Goal: Task Accomplishment & Management: Complete application form

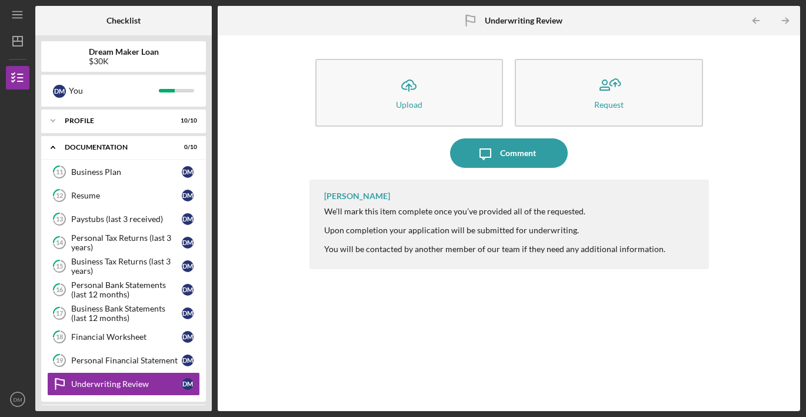
scroll to position [55, 0]
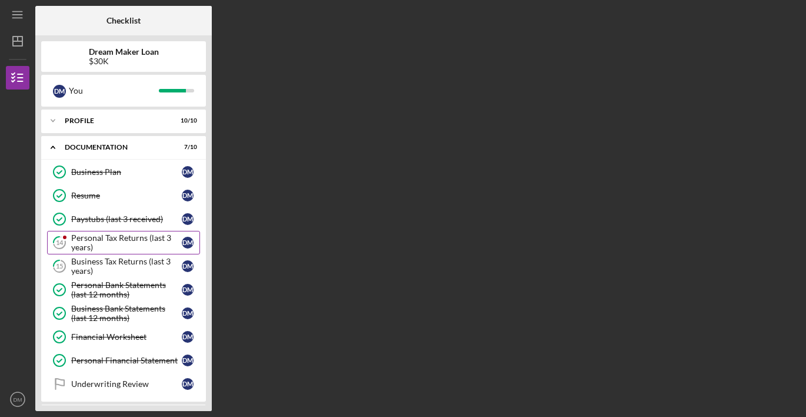
click at [78, 234] on div "Personal Tax Returns (last 3 years)" at bounding box center [126, 242] width 111 height 19
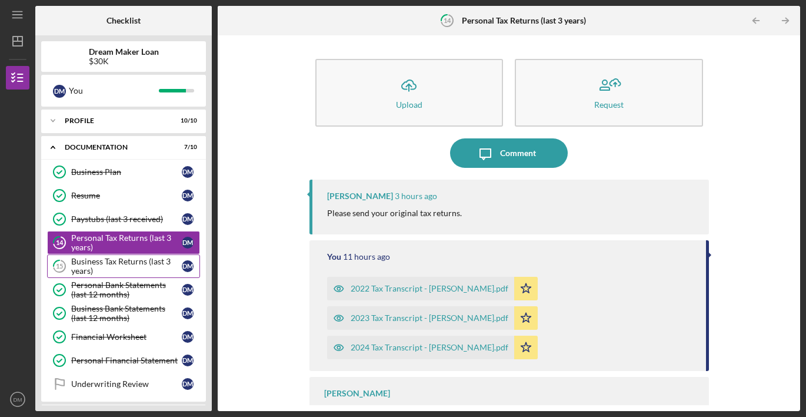
click at [91, 260] on div "Business Tax Returns (last 3 years)" at bounding box center [126, 266] width 111 height 19
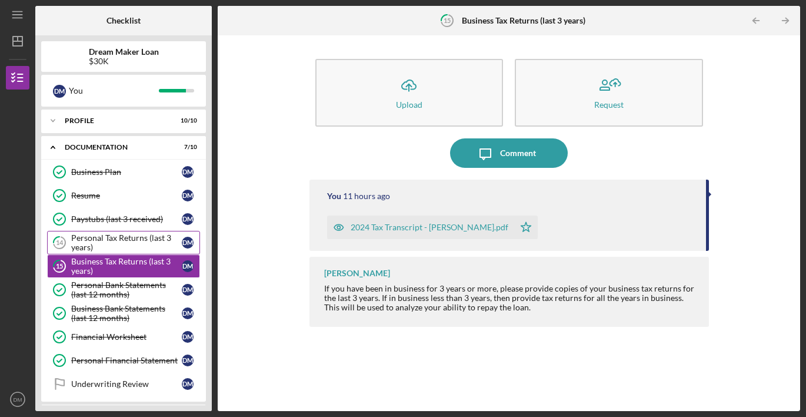
click at [91, 252] on link "14 Personal Tax Returns (last 3 years) D M" at bounding box center [123, 243] width 153 height 24
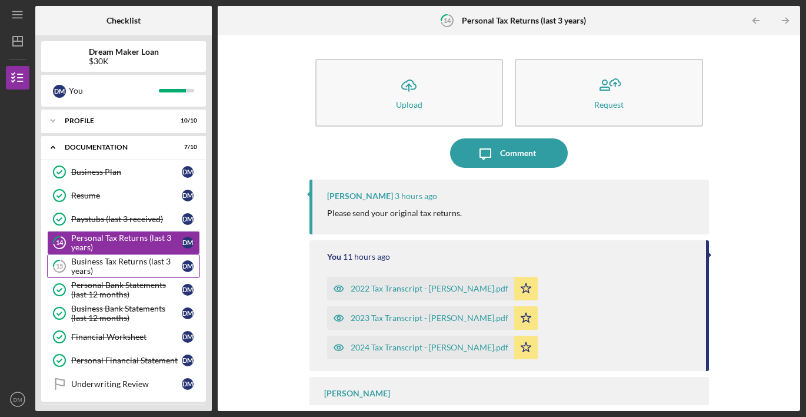
scroll to position [55, 0]
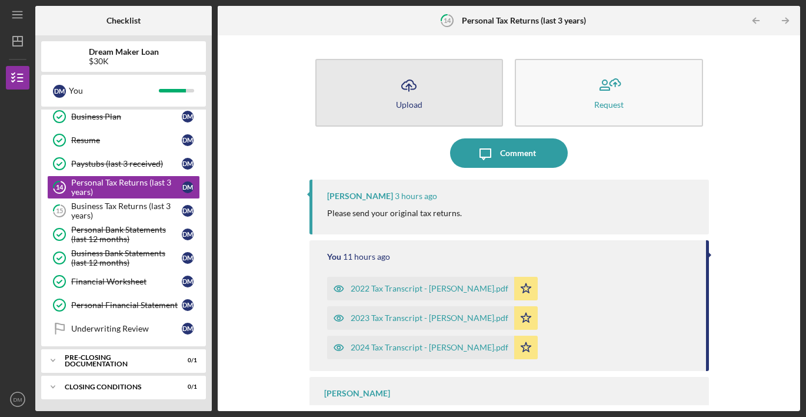
click at [442, 112] on button "Icon/Upload Upload" at bounding box center [409, 93] width 188 height 68
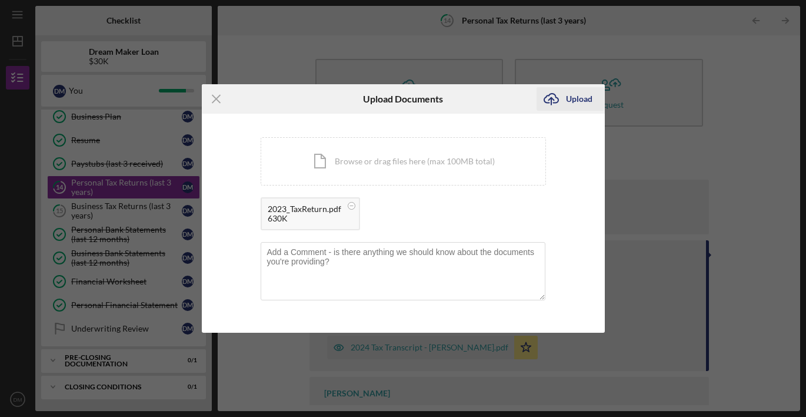
click at [568, 98] on div "Upload" at bounding box center [579, 99] width 26 height 24
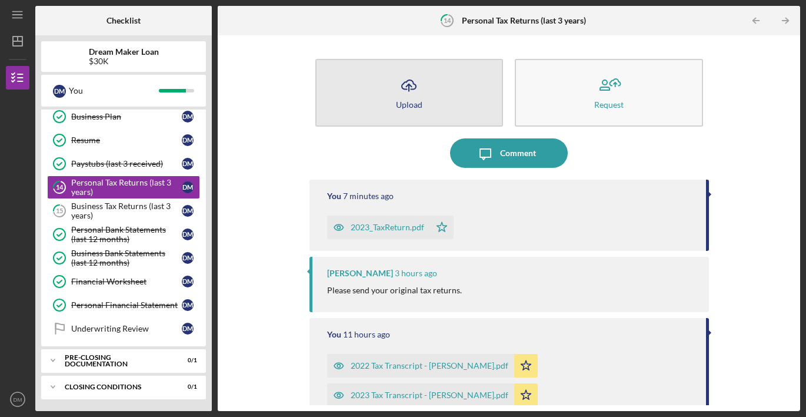
click at [407, 89] on icon "Icon/Upload" at bounding box center [408, 85] width 29 height 29
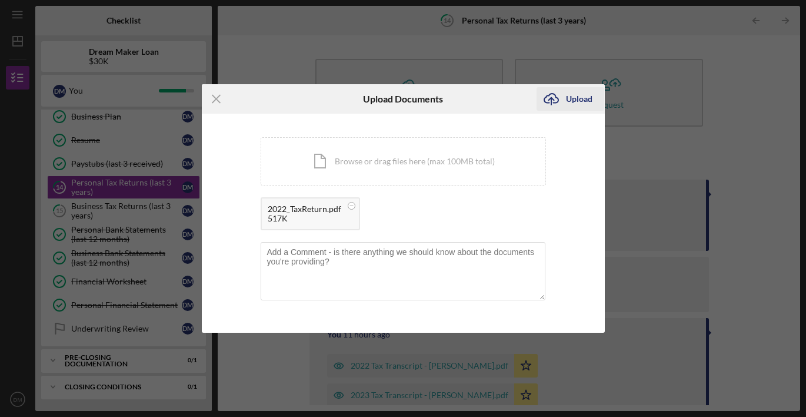
click at [571, 97] on div "Upload" at bounding box center [579, 99] width 26 height 24
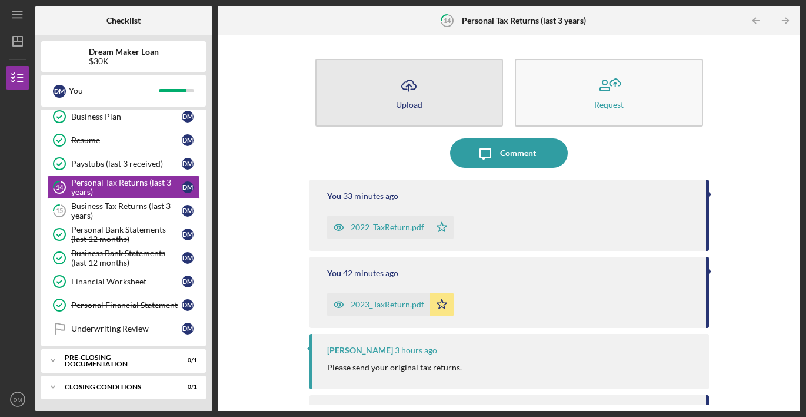
click at [404, 85] on icon "Icon/Upload" at bounding box center [408, 85] width 29 height 29
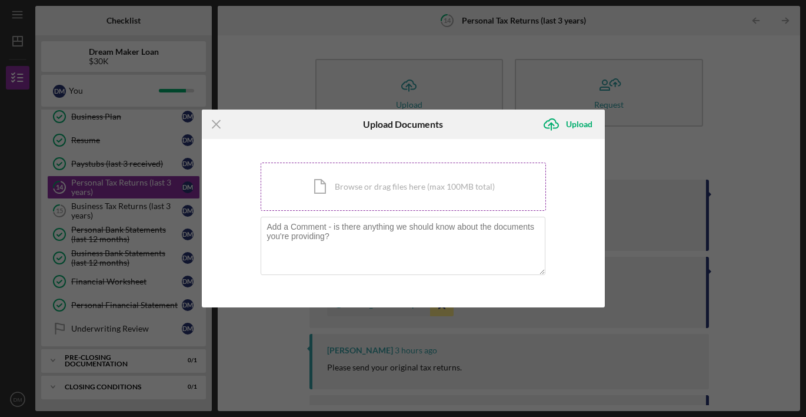
click at [371, 195] on div "Icon/Document Browse or drag files here (max 100MB total) Tap to choose files o…" at bounding box center [403, 186] width 285 height 48
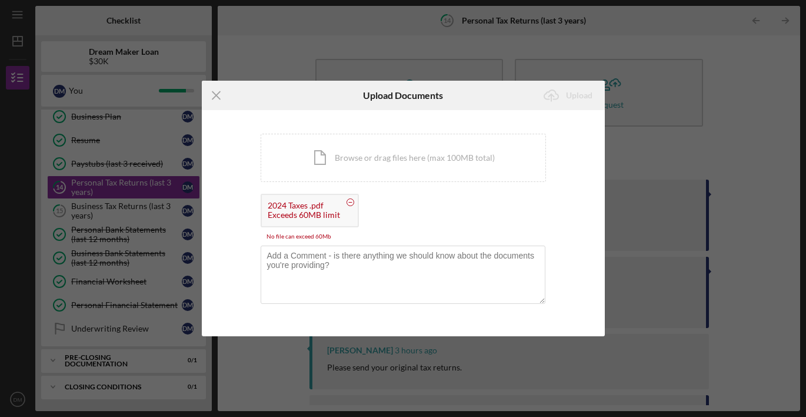
click at [350, 202] on rect at bounding box center [350, 202] width 4 height 1
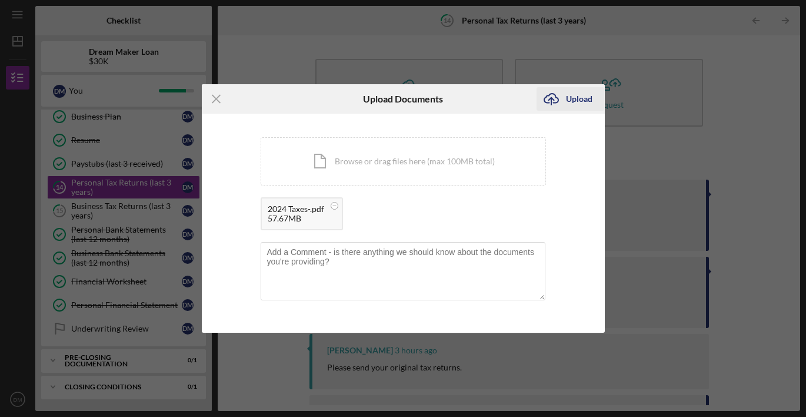
click at [563, 98] on icon "Icon/Upload" at bounding box center [551, 98] width 29 height 29
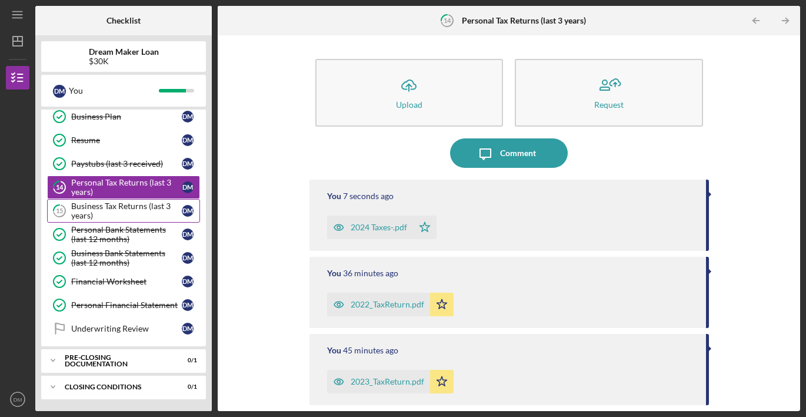
click at [111, 206] on div "Business Tax Returns (last 3 years)" at bounding box center [126, 210] width 111 height 19
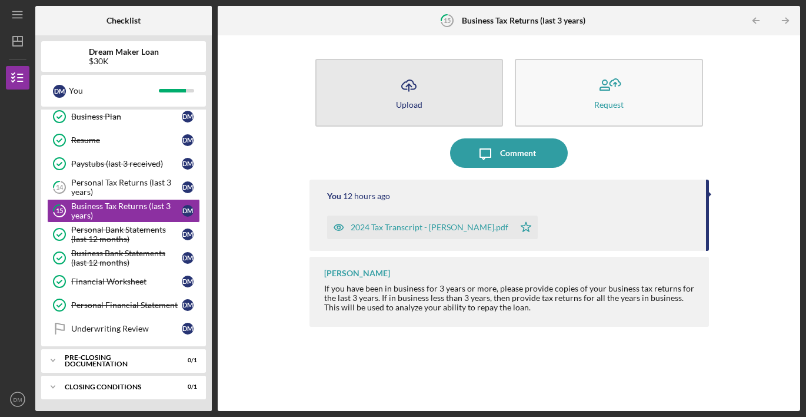
click at [390, 103] on button "Icon/Upload Upload" at bounding box center [409, 93] width 188 height 68
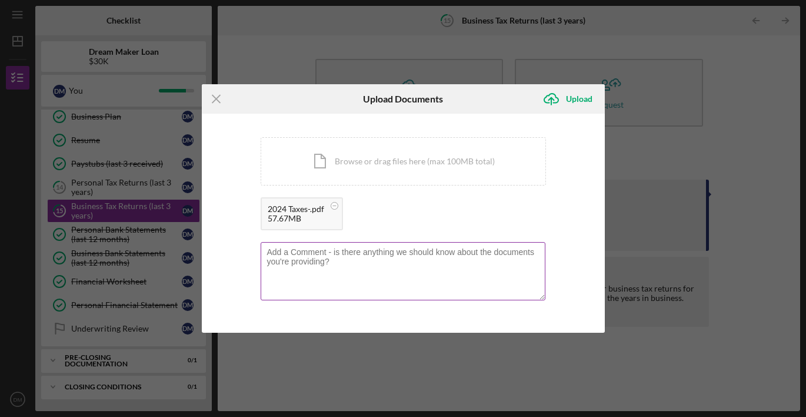
click at [350, 252] on textarea at bounding box center [403, 271] width 285 height 58
click at [297, 264] on textarea "Hi, this business was formed in 2024 so I only have one year of taxes. They are…" at bounding box center [403, 271] width 285 height 58
click at [394, 263] on textarea "Hi, this business was formed in 2024 so I only have one year of taxes. They are…" at bounding box center [403, 271] width 285 height 58
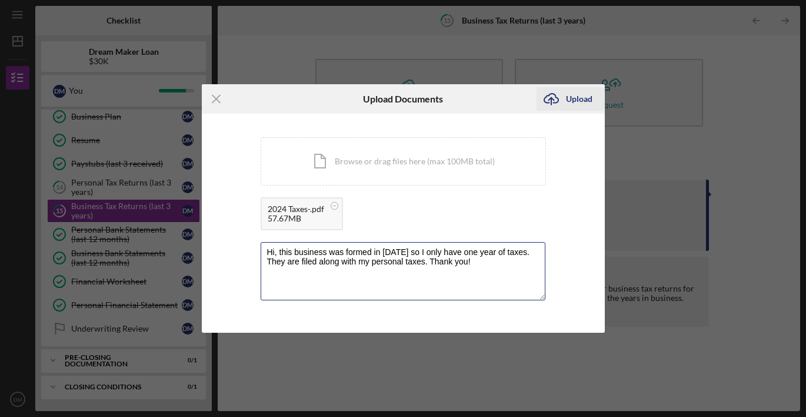
type textarea "Hi, this business was formed in 2024 so I only have one year of taxes. They are…"
click at [579, 99] on div "Upload" at bounding box center [579, 99] width 26 height 24
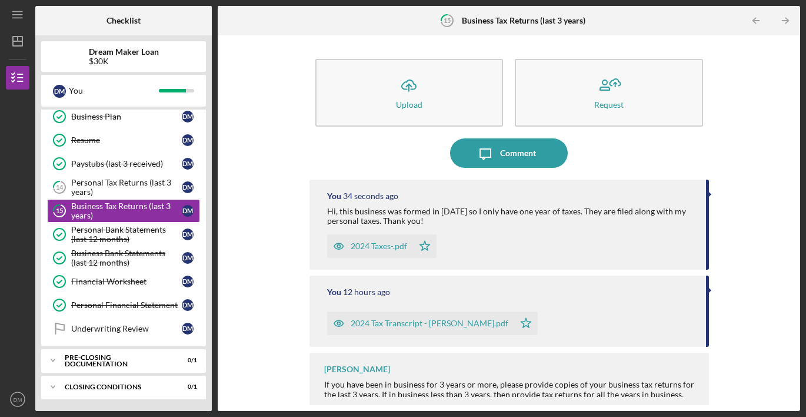
scroll to position [6, 0]
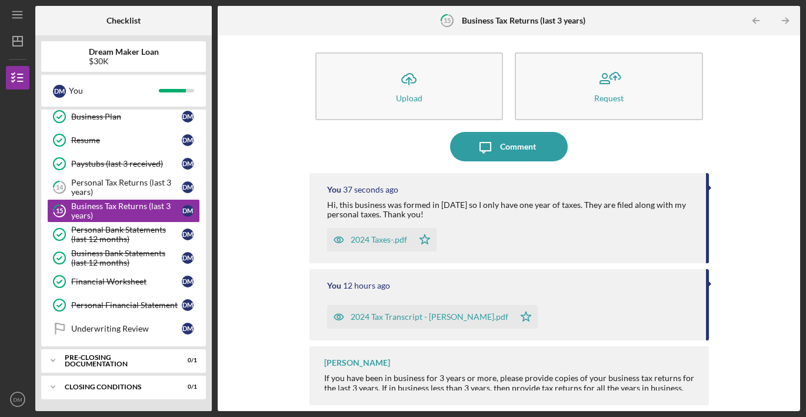
click at [651, 384] on div "If you have been in business for 3 years or more, please provide copies of your…" at bounding box center [510, 387] width 373 height 28
